Goal: Transaction & Acquisition: Purchase product/service

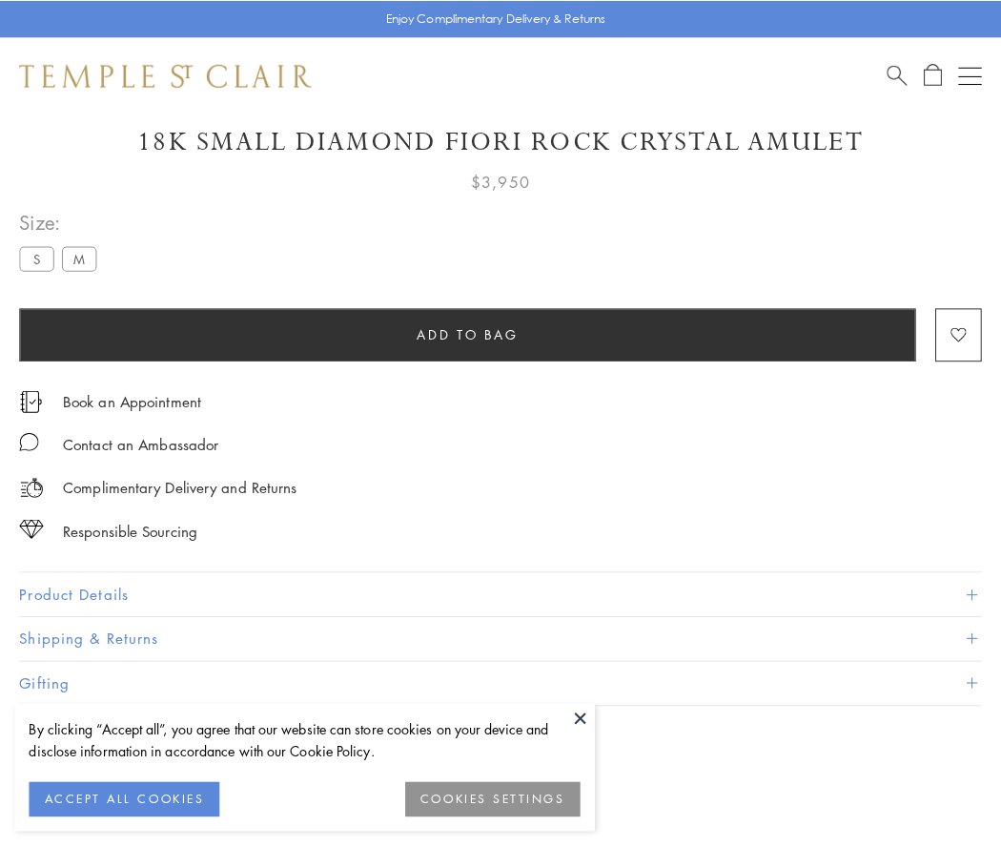
scroll to position [58, 0]
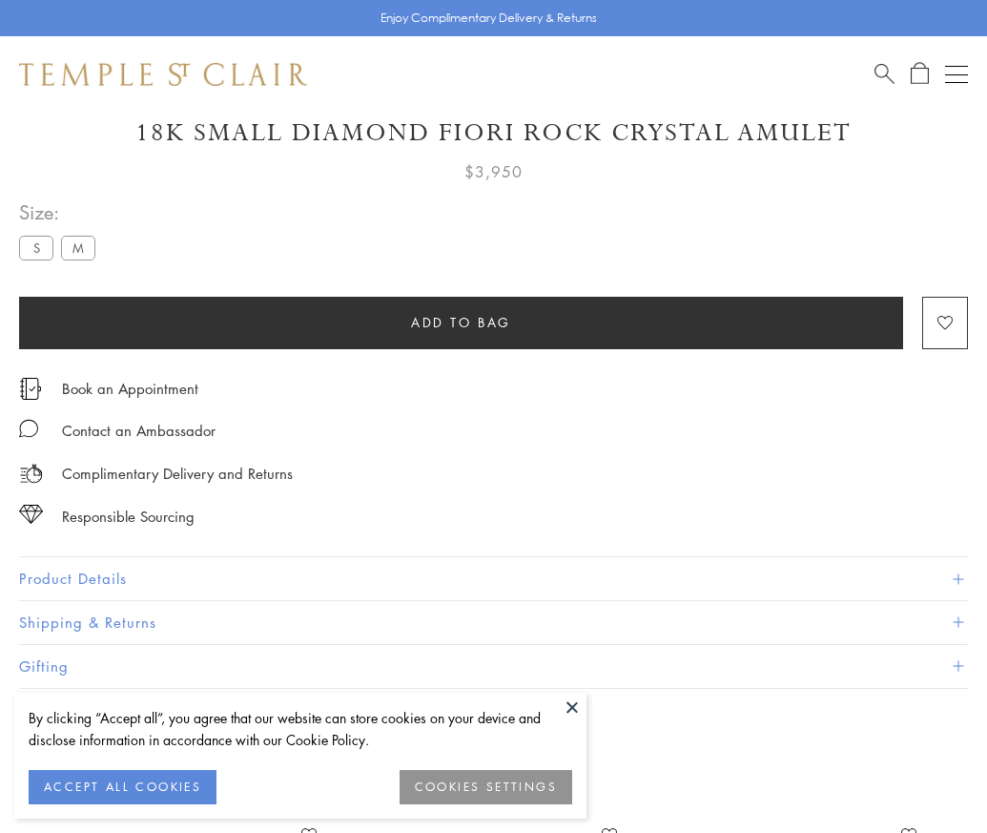
click at [461, 321] on span "Add to bag" at bounding box center [461, 322] width 100 height 21
